Goal: Navigation & Orientation: Find specific page/section

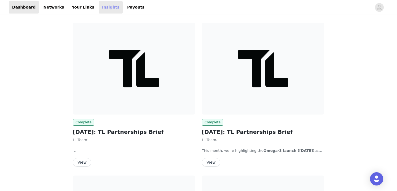
click at [100, 10] on link "Insights" at bounding box center [111, 7] width 24 height 12
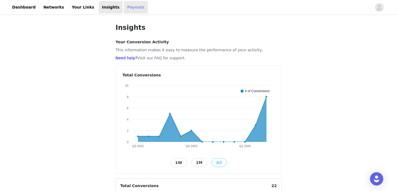
click at [124, 10] on link "Payouts" at bounding box center [136, 7] width 24 height 12
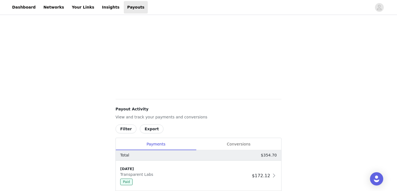
scroll to position [142, 0]
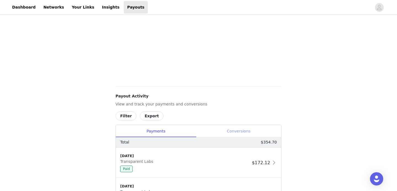
click at [238, 134] on div "Conversions" at bounding box center [238, 131] width 85 height 12
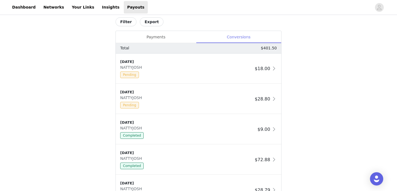
scroll to position [236, 0]
click at [160, 35] on div "Payments" at bounding box center [156, 37] width 80 height 12
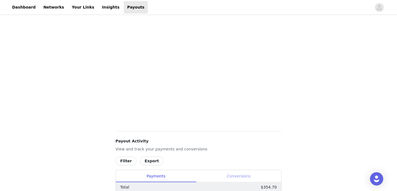
scroll to position [76, 0]
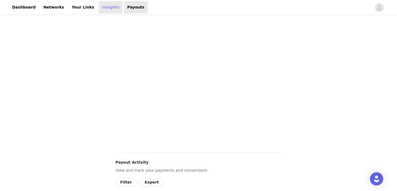
click at [107, 6] on link "Insights" at bounding box center [111, 7] width 24 height 12
